Goal: Information Seeking & Learning: Learn about a topic

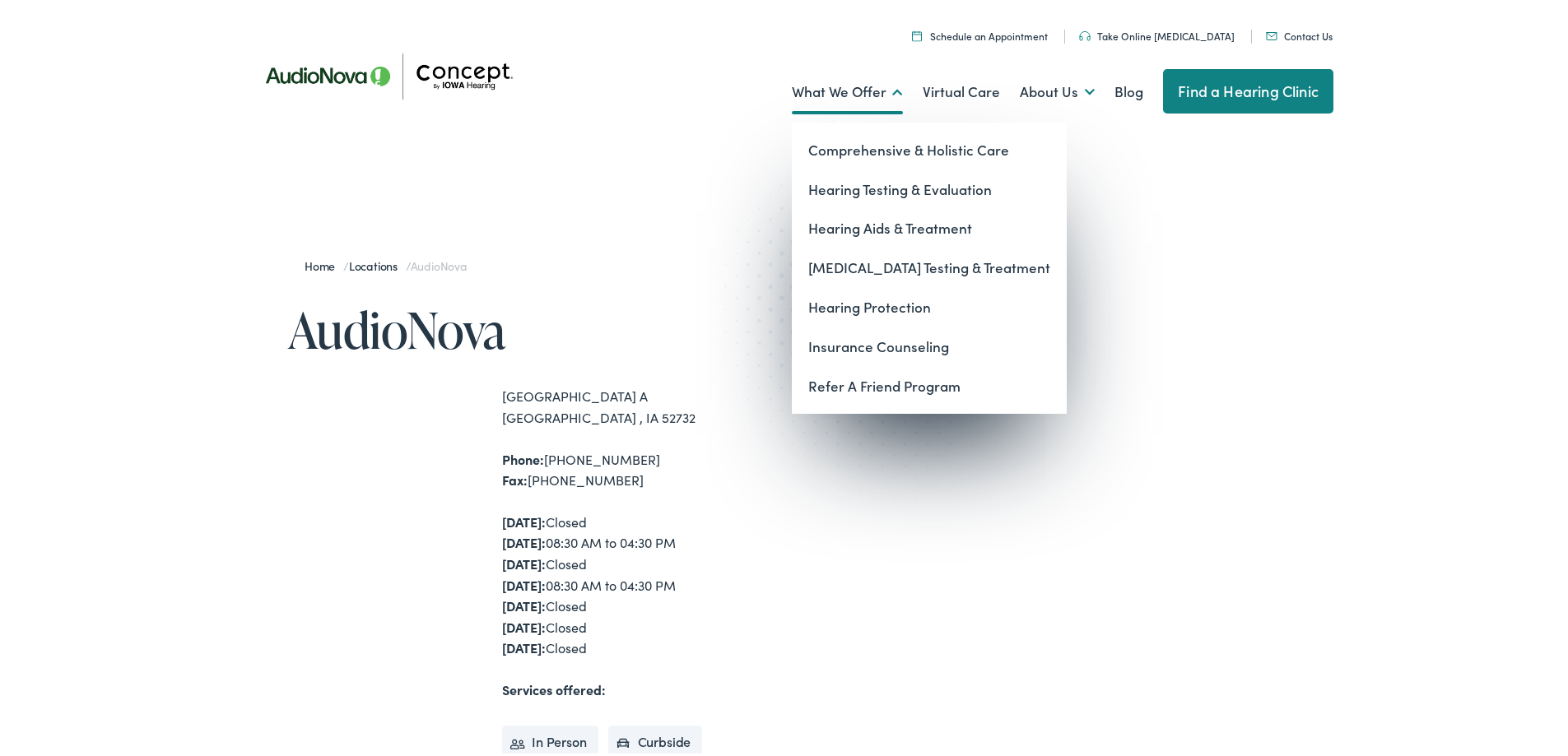
click at [850, 94] on link "What We Offer" at bounding box center [847, 88] width 111 height 60
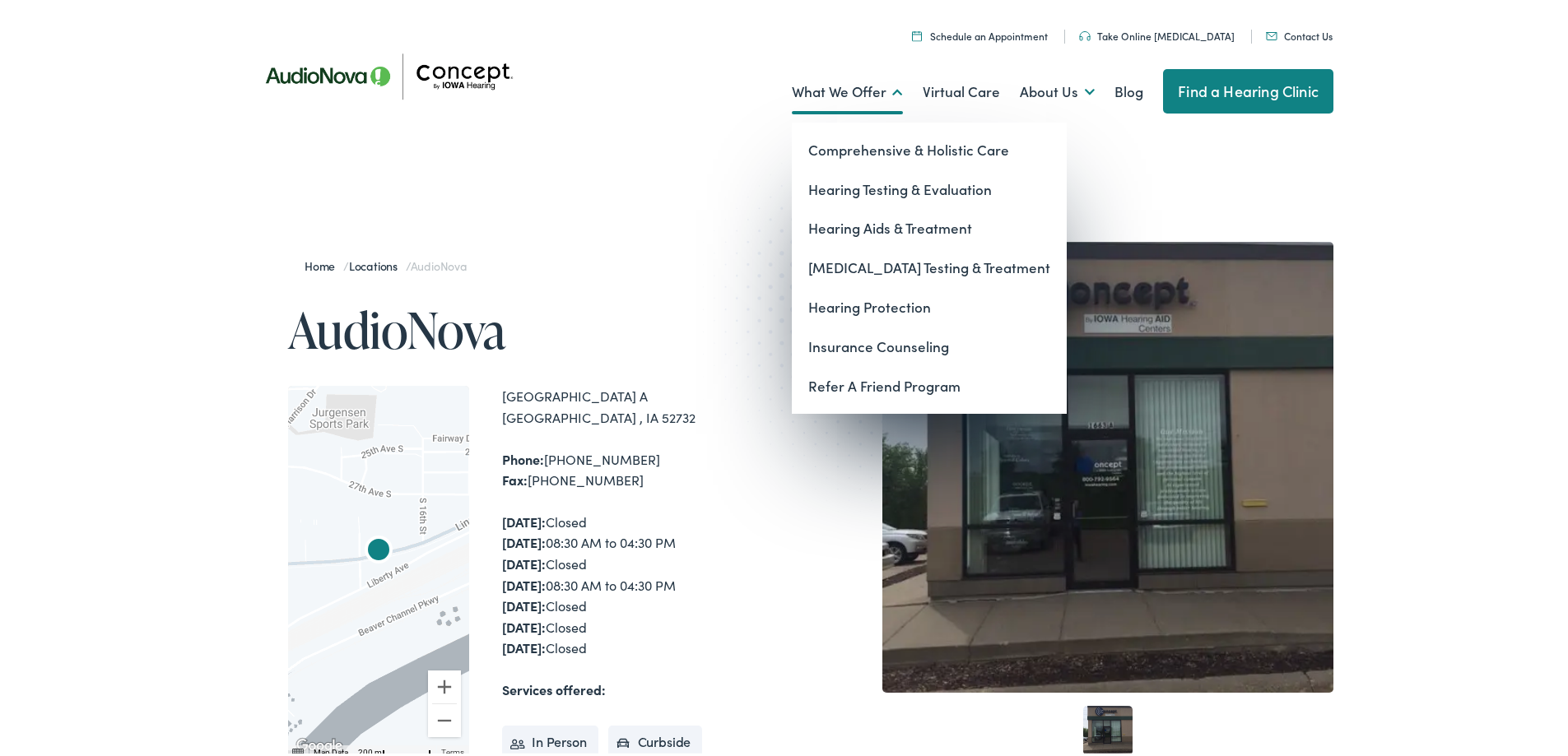
click at [854, 87] on link "What We Offer" at bounding box center [847, 88] width 111 height 60
click at [957, 187] on link "Hearing Testing & Evaluation" at bounding box center [929, 187] width 275 height 40
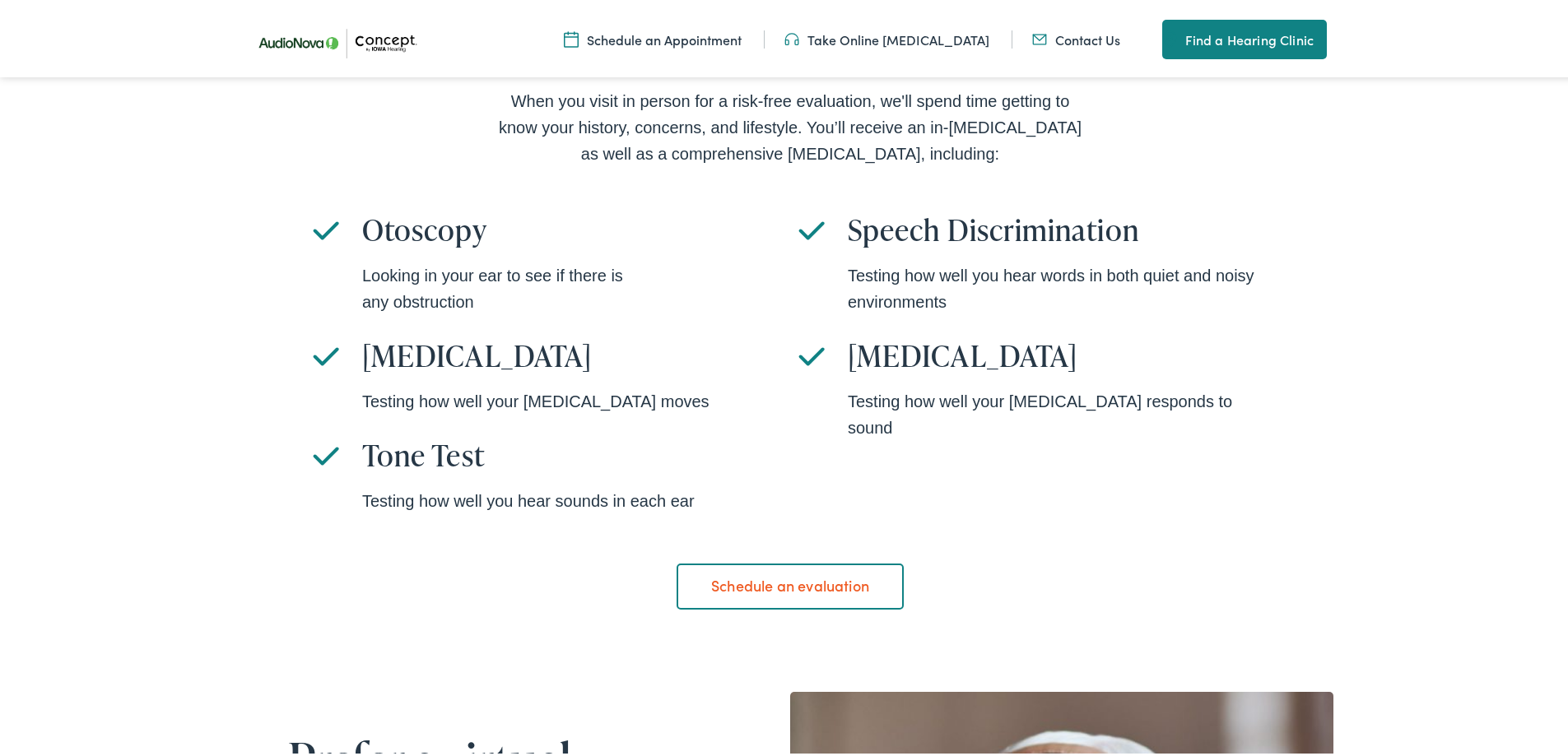
scroll to position [1069, 0]
